Goal: Entertainment & Leisure: Consume media (video, audio)

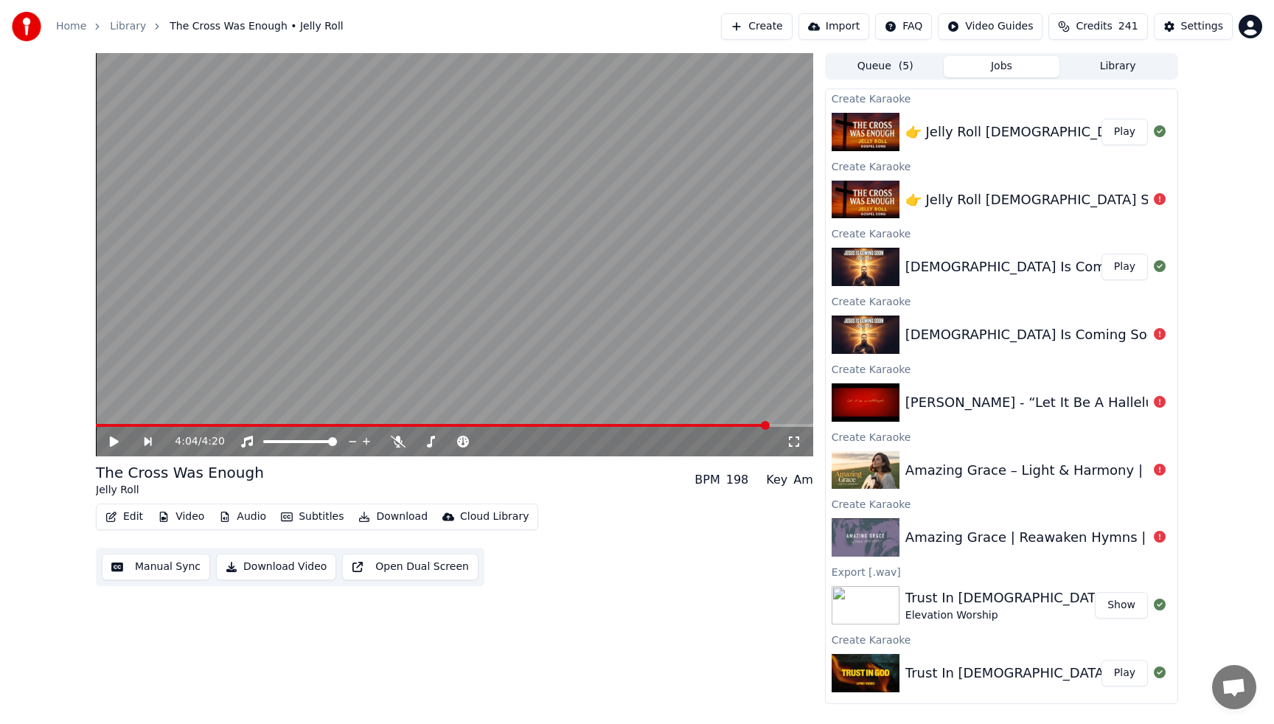
click at [1128, 672] on button "Play" at bounding box center [1124, 673] width 46 height 27
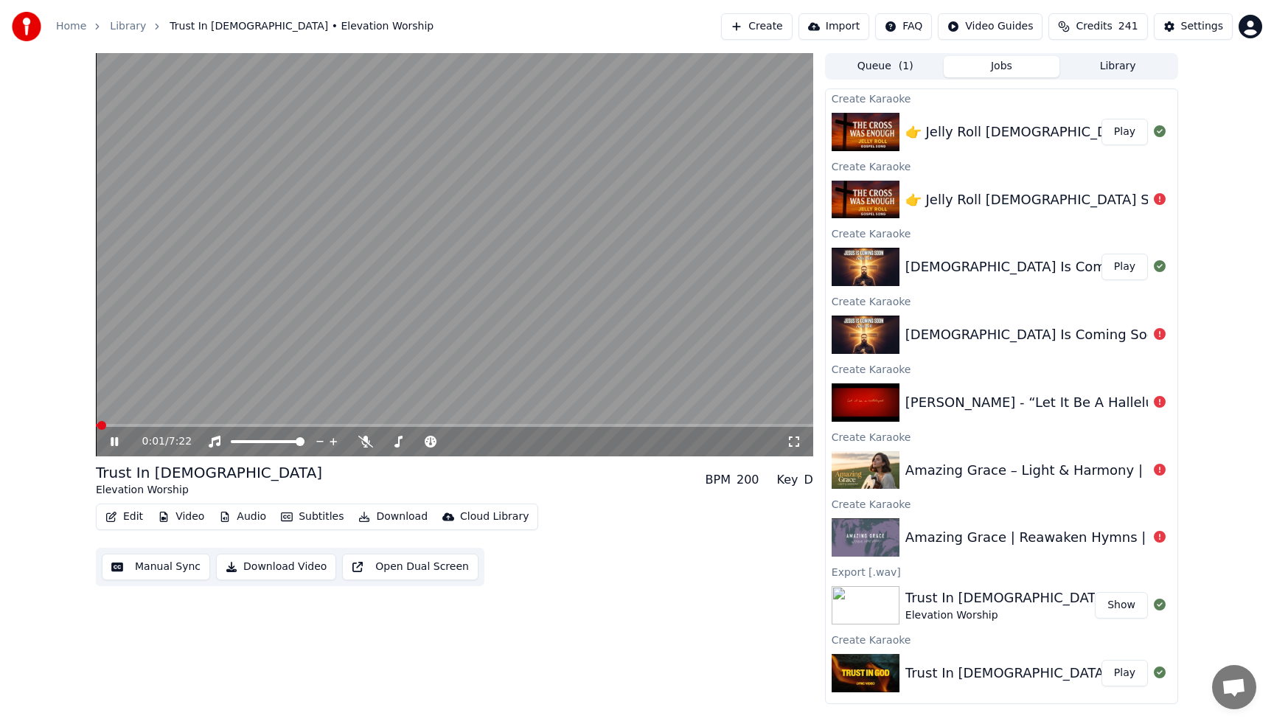
click at [97, 425] on span at bounding box center [96, 425] width 1 height 3
click at [501, 442] on icon at bounding box center [503, 441] width 7 height 1
click at [338, 219] on video at bounding box center [454, 254] width 717 height 403
click at [517, 439] on icon at bounding box center [516, 441] width 7 height 7
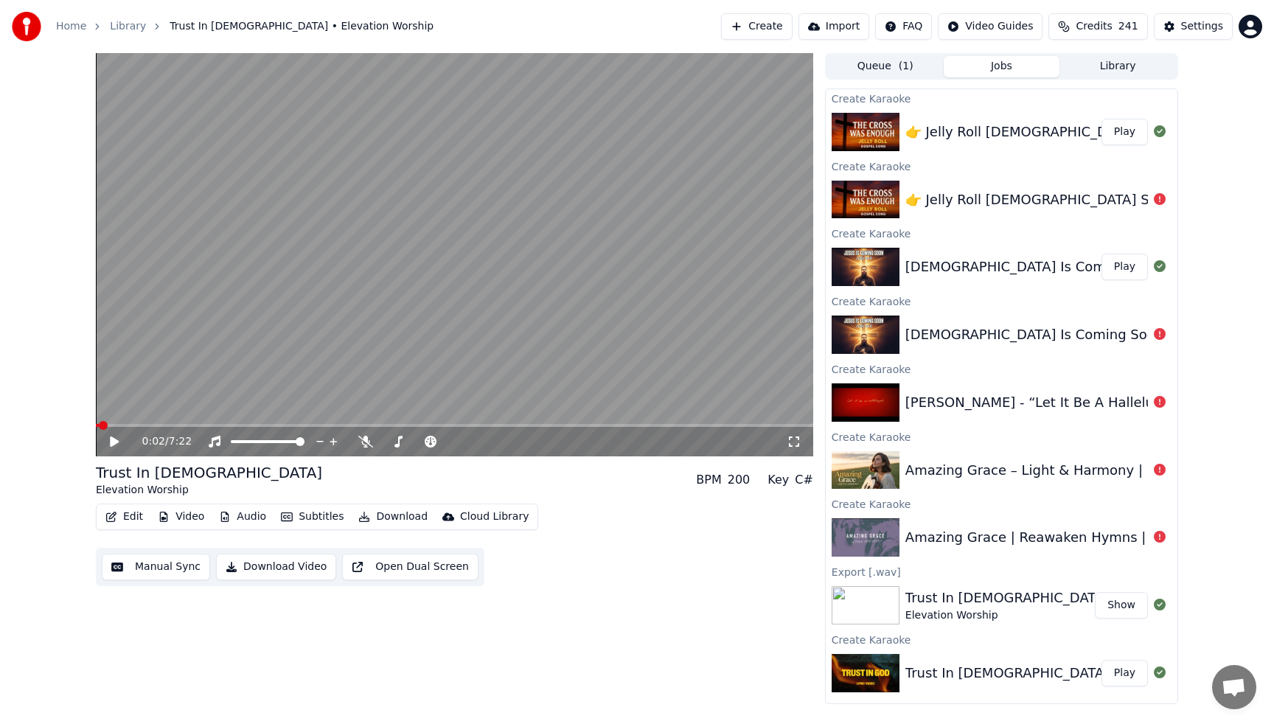
click at [99, 424] on span at bounding box center [97, 425] width 3 height 3
click at [114, 439] on icon at bounding box center [114, 441] width 9 height 10
click at [147, 326] on video at bounding box center [454, 254] width 717 height 403
click at [111, 446] on icon at bounding box center [114, 441] width 9 height 10
click at [519, 439] on icon at bounding box center [517, 441] width 14 height 15
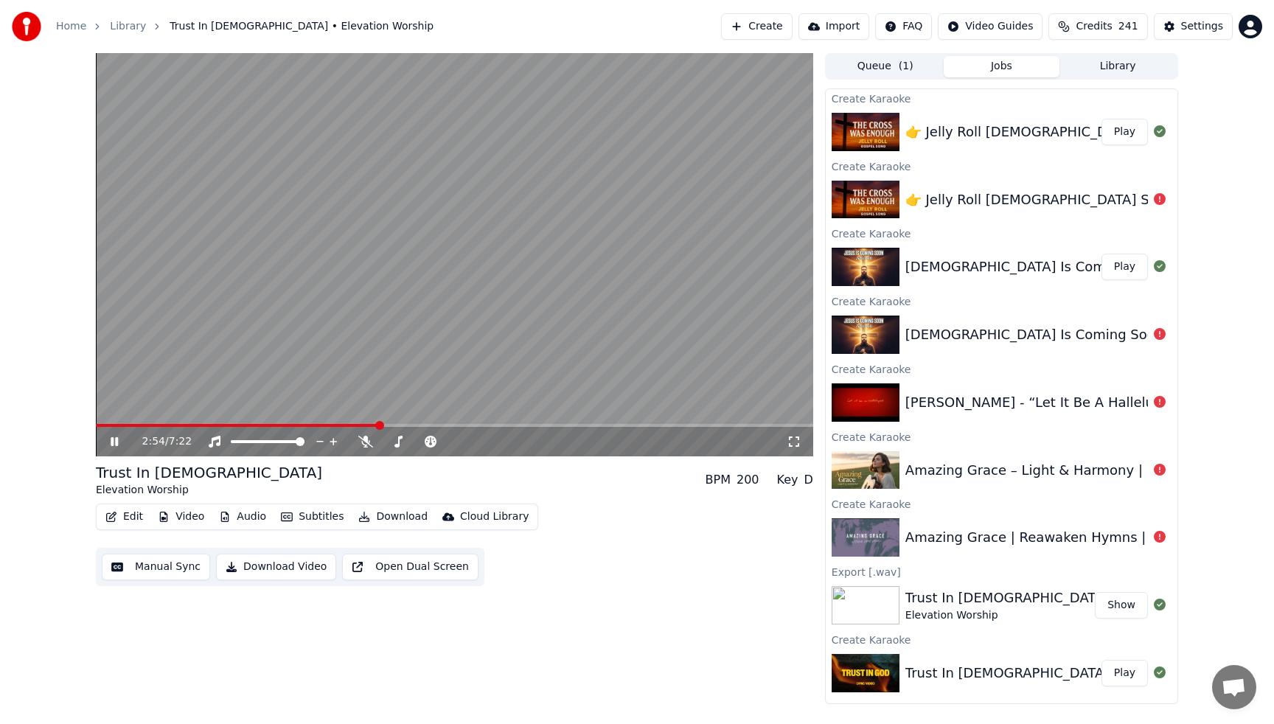
click at [455, 277] on video at bounding box center [454, 254] width 717 height 403
click at [114, 442] on icon at bounding box center [114, 441] width 9 height 10
click at [1113, 68] on button "Library" at bounding box center [1117, 66] width 116 height 21
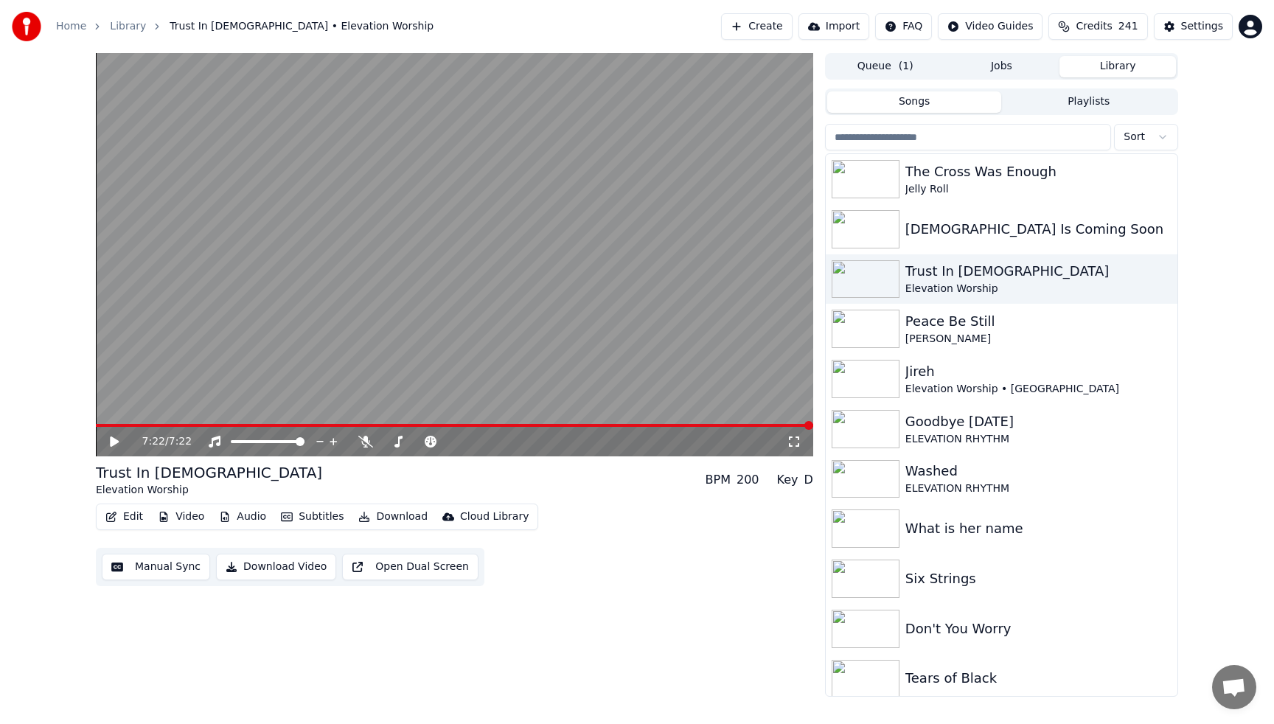
click at [947, 138] on input "search" at bounding box center [968, 137] width 286 height 27
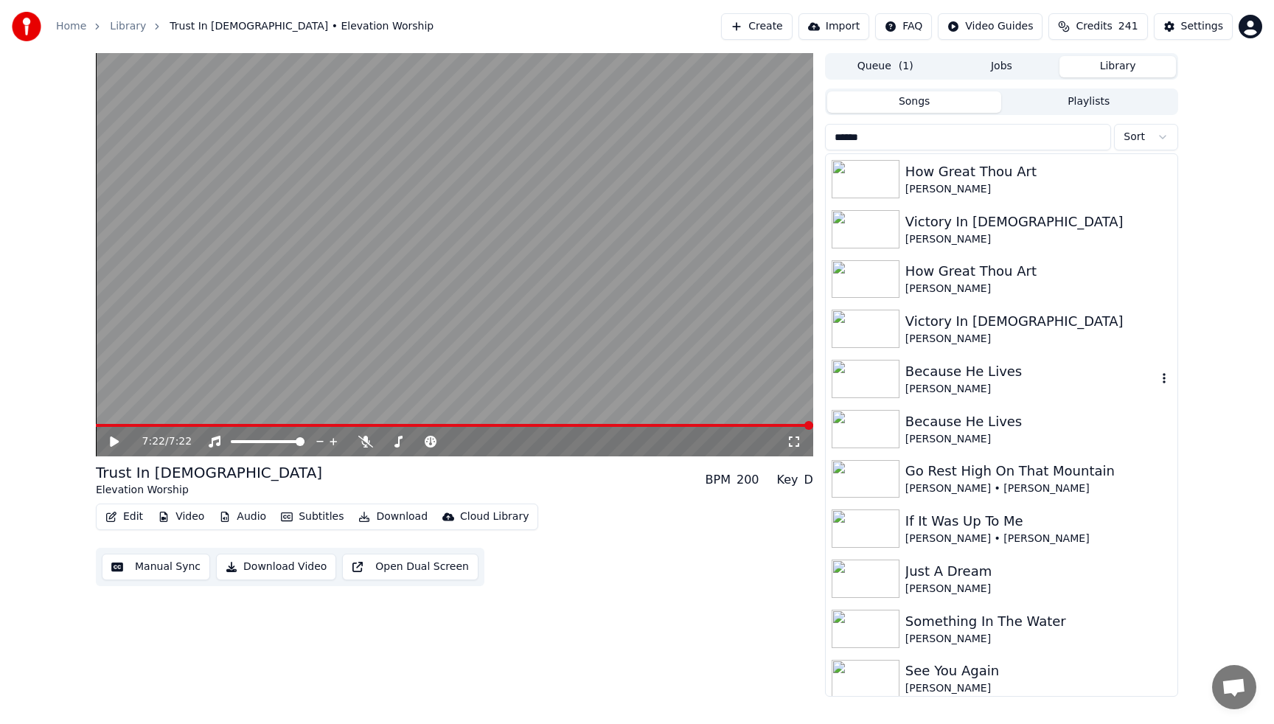
type input "******"
click at [924, 383] on div "[PERSON_NAME]" at bounding box center [1030, 389] width 251 height 15
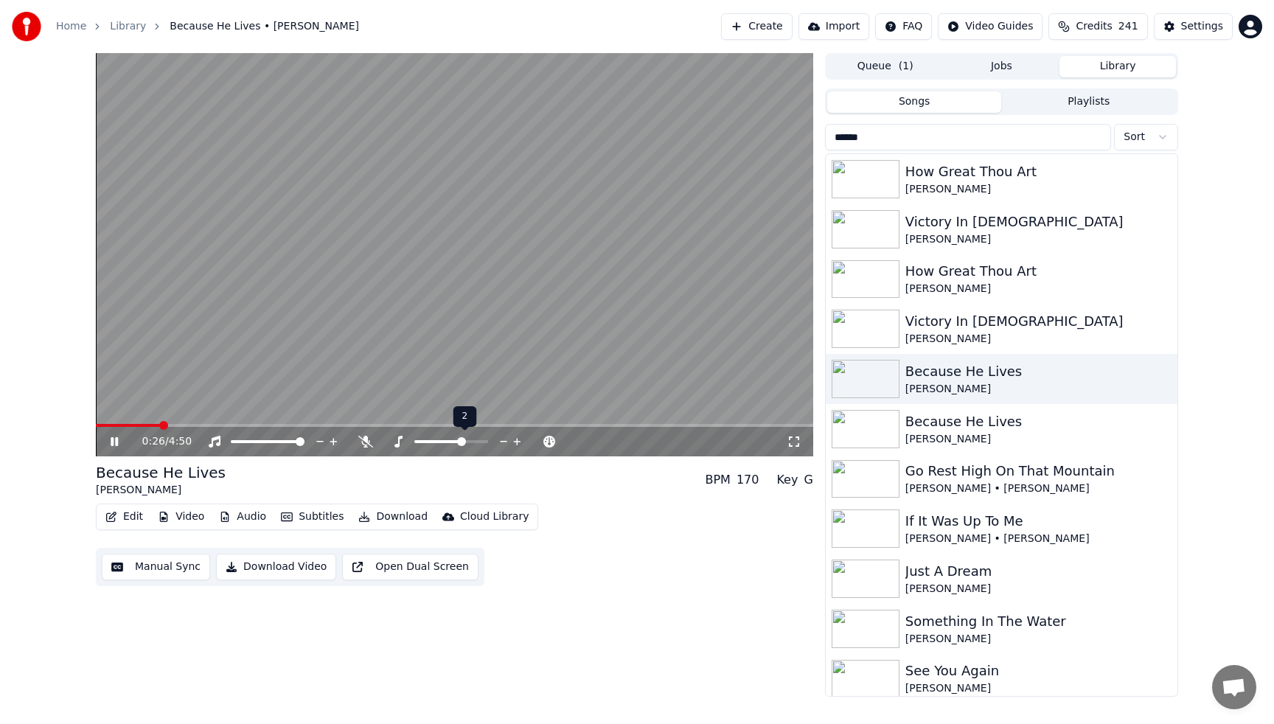
click at [515, 439] on icon at bounding box center [517, 441] width 14 height 15
click at [498, 443] on icon at bounding box center [504, 441] width 14 height 15
click at [458, 267] on video at bounding box center [454, 254] width 717 height 403
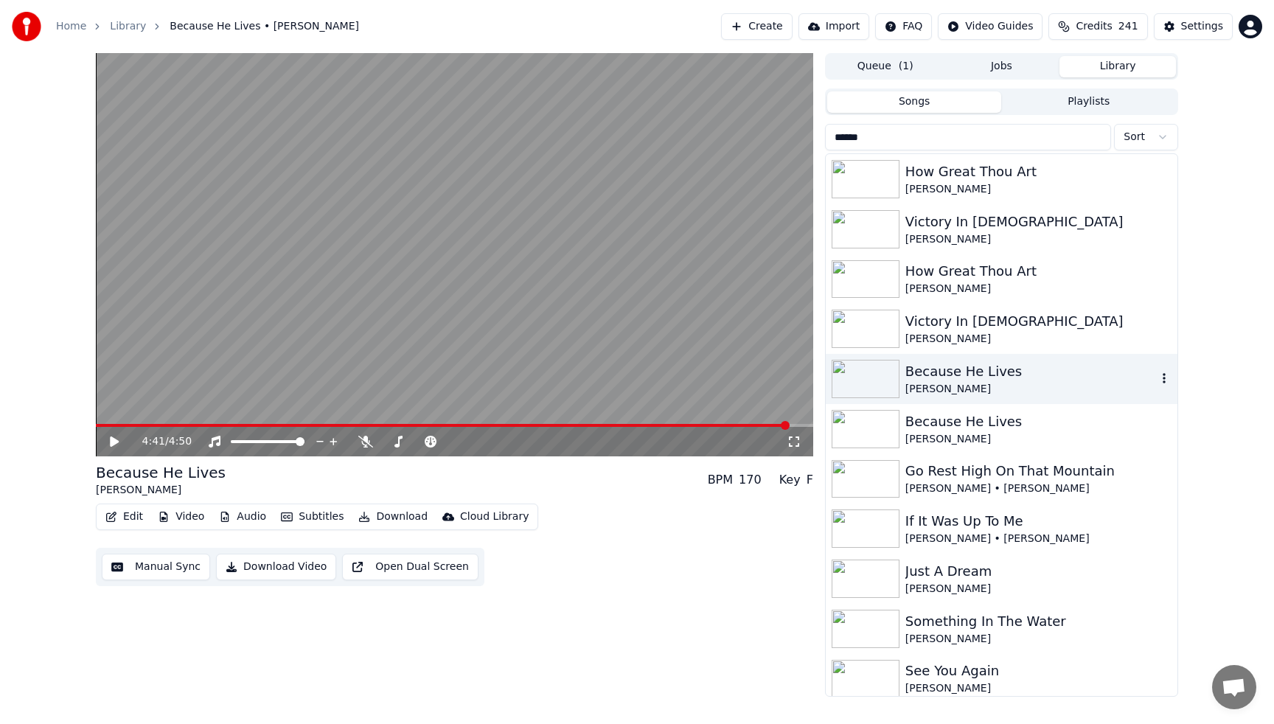
click at [961, 383] on div "[PERSON_NAME]" at bounding box center [1030, 389] width 251 height 15
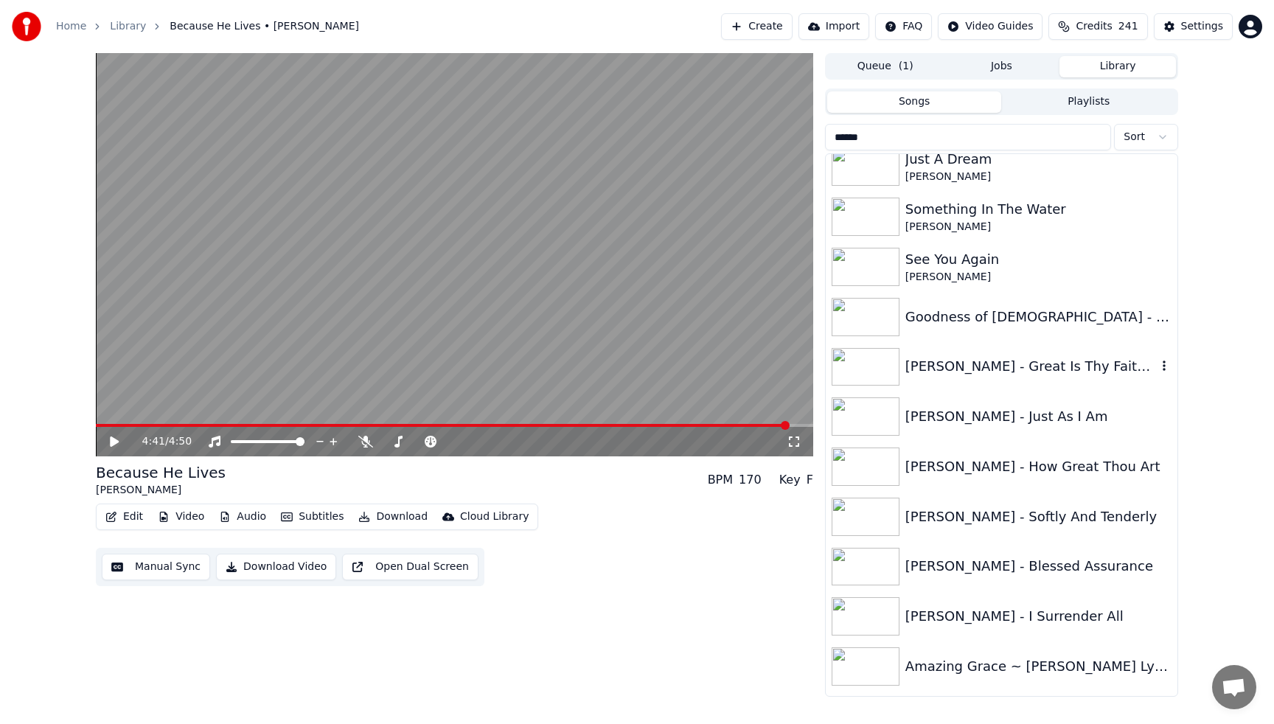
scroll to position [442, 0]
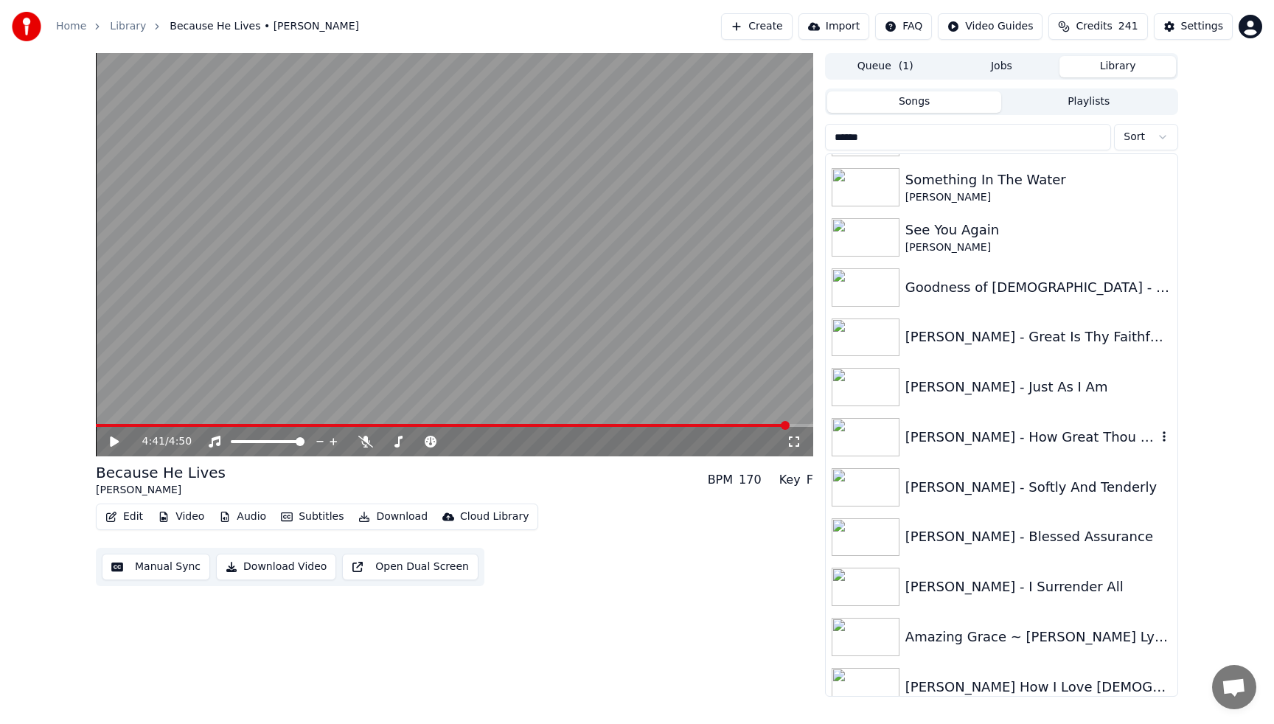
click at [969, 432] on div "[PERSON_NAME] - How Great Thou Art" at bounding box center [1030, 437] width 251 height 21
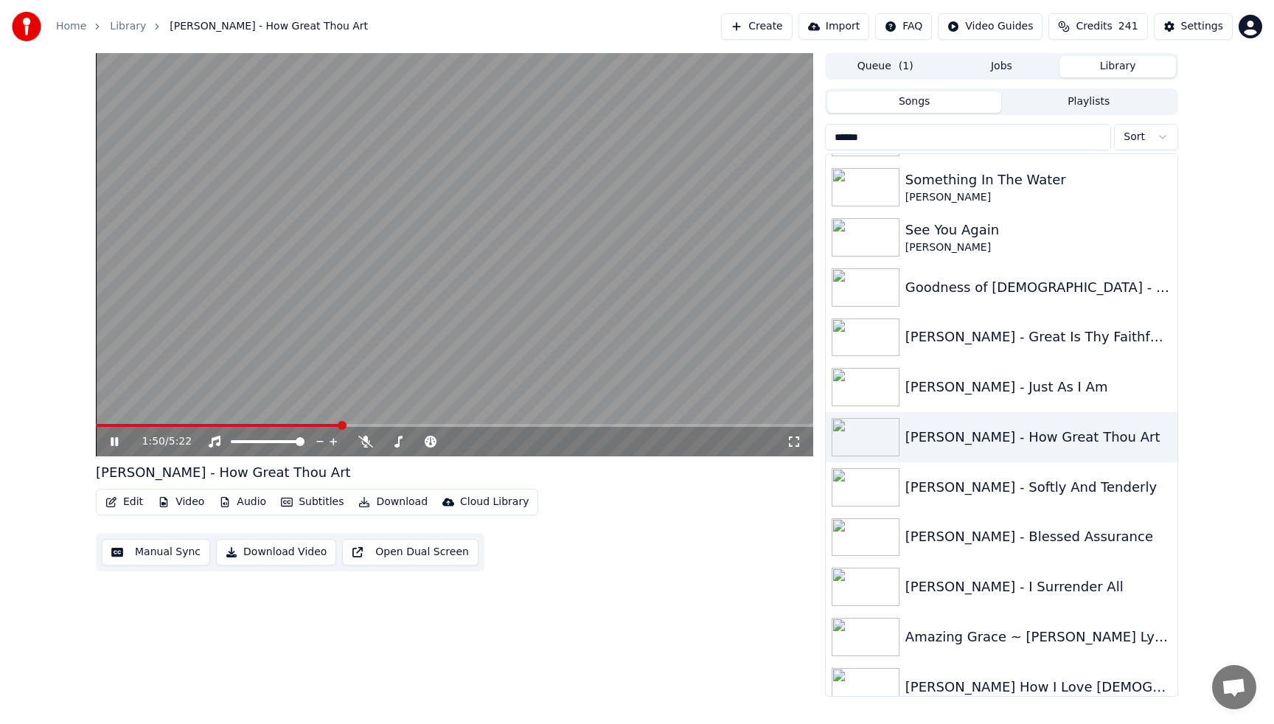
click at [596, 211] on video at bounding box center [454, 254] width 717 height 403
click at [232, 290] on video at bounding box center [454, 254] width 717 height 403
click at [1059, 390] on div "[PERSON_NAME] - Just As I Am" at bounding box center [1030, 387] width 251 height 21
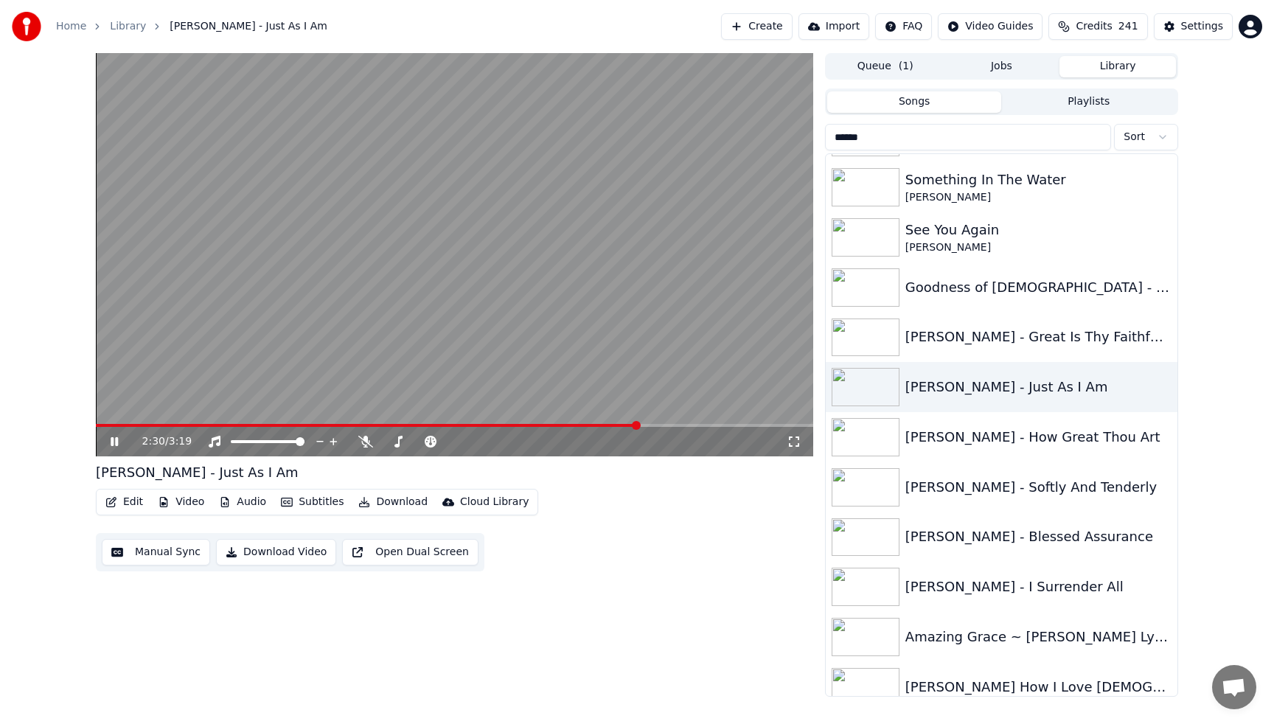
click at [703, 232] on video at bounding box center [454, 254] width 717 height 403
